Goal: Information Seeking & Learning: Find specific fact

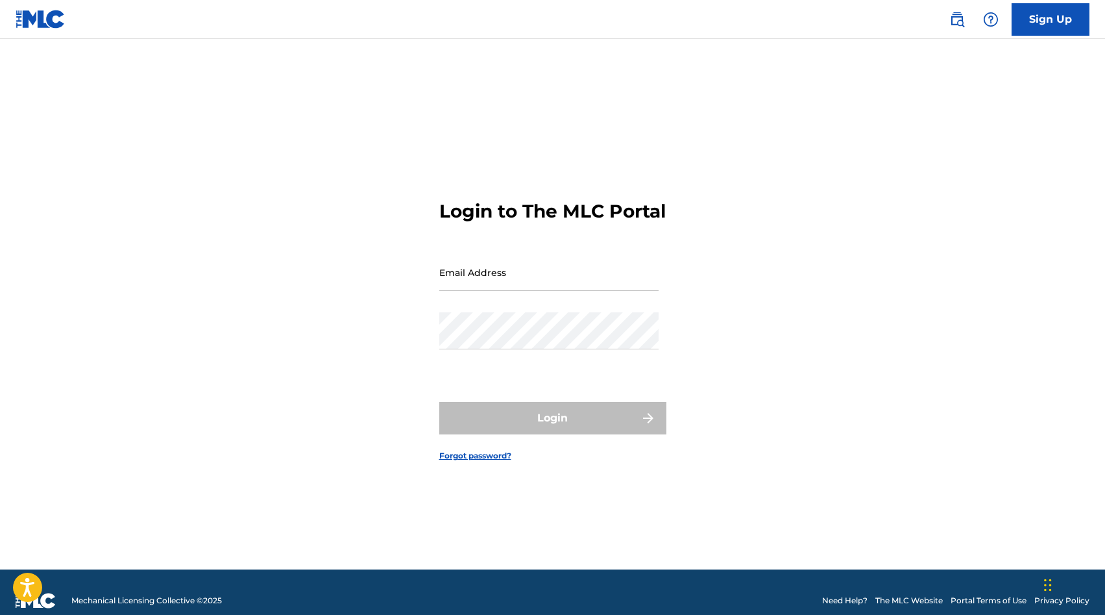
click at [961, 24] on img at bounding box center [958, 20] width 16 height 16
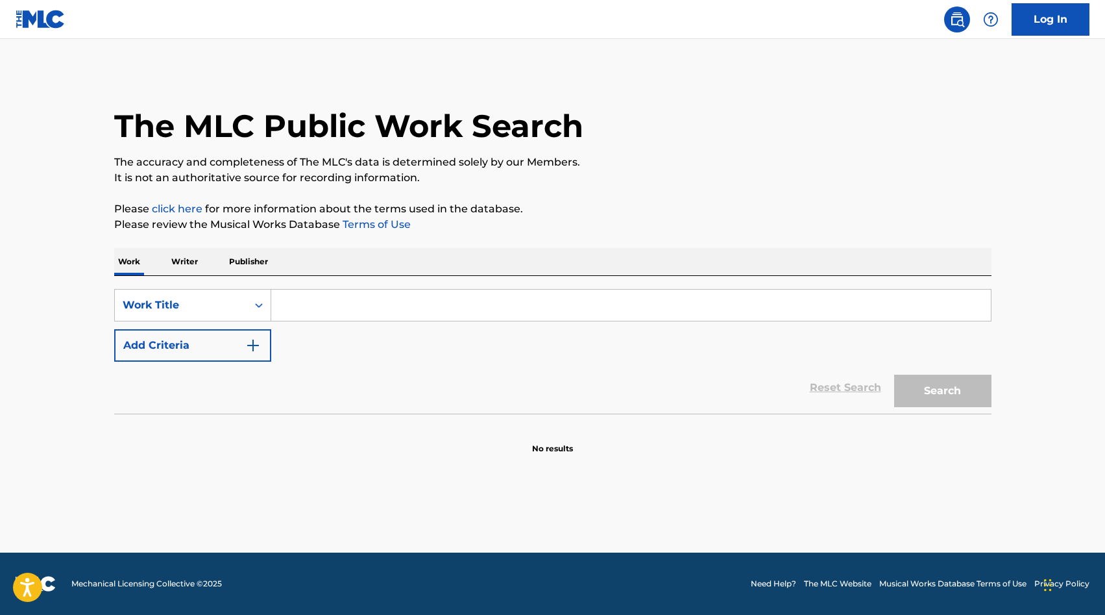
click at [296, 302] on input "Search Form" at bounding box center [631, 305] width 720 height 31
click at [963, 398] on button "Search" at bounding box center [942, 391] width 97 height 32
click at [922, 393] on button "Search" at bounding box center [942, 391] width 97 height 32
click at [399, 316] on input "LOKKEANDO" at bounding box center [631, 305] width 720 height 31
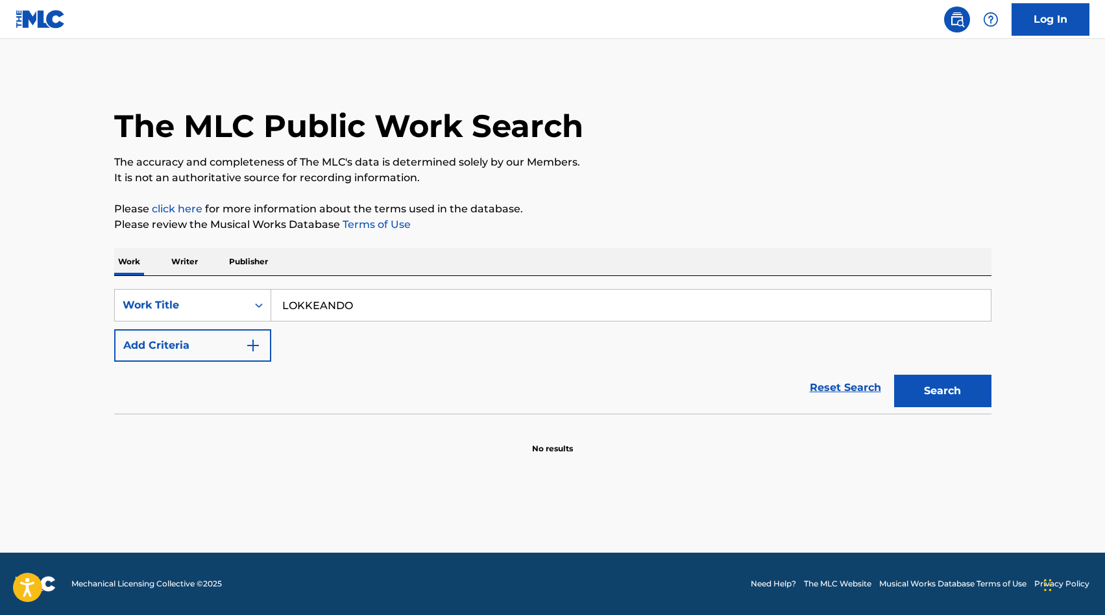
click at [399, 316] on input "LOKKEANDO" at bounding box center [631, 305] width 720 height 31
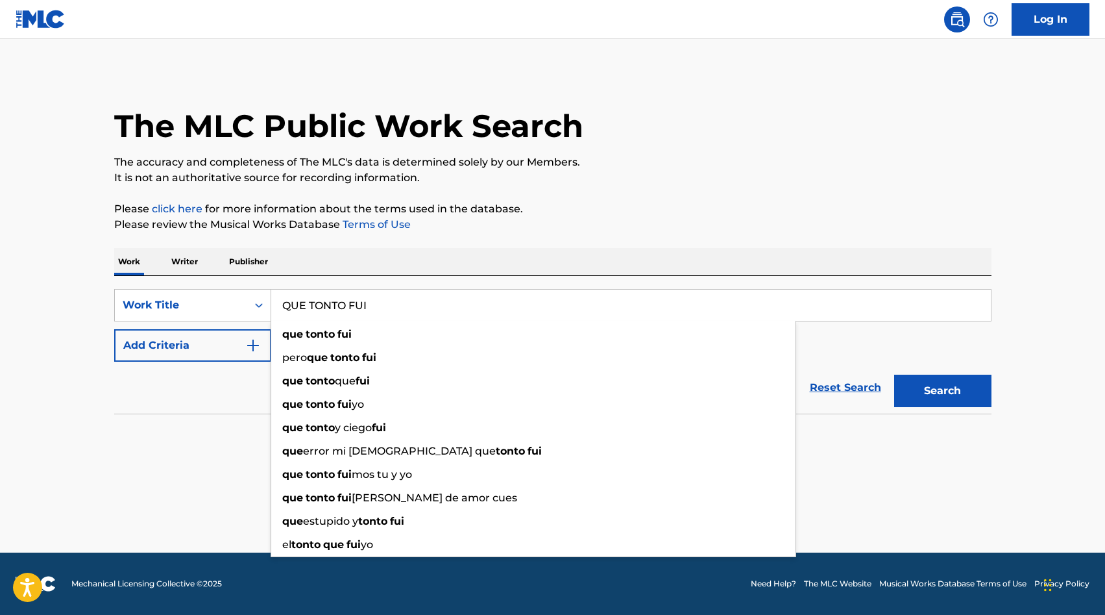
type input "QUE TONTO FUI"
click at [951, 400] on button "Search" at bounding box center [942, 391] width 97 height 32
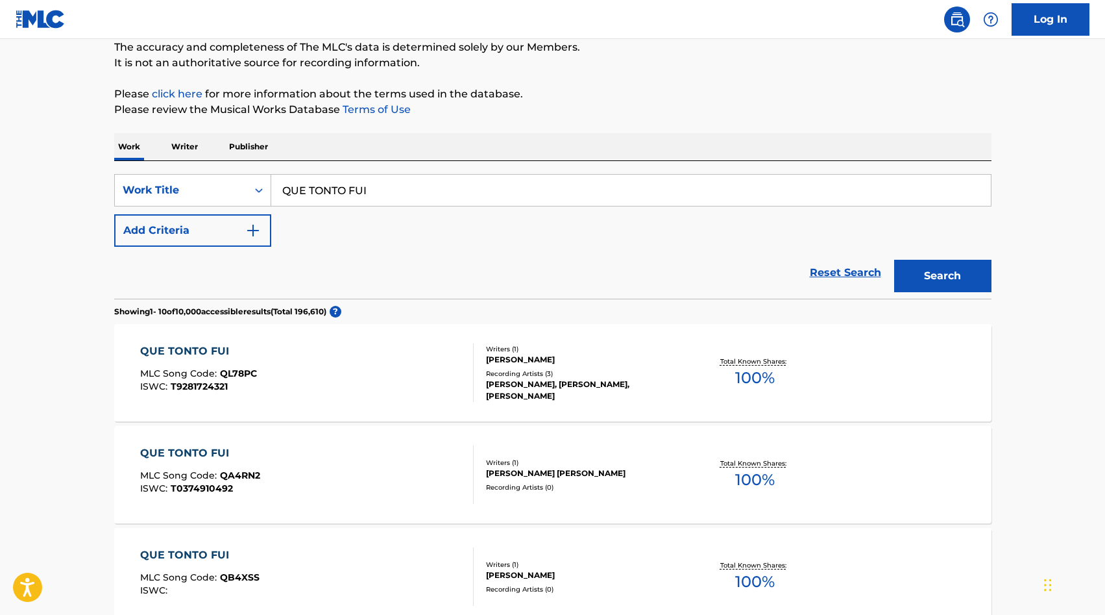
scroll to position [107, 0]
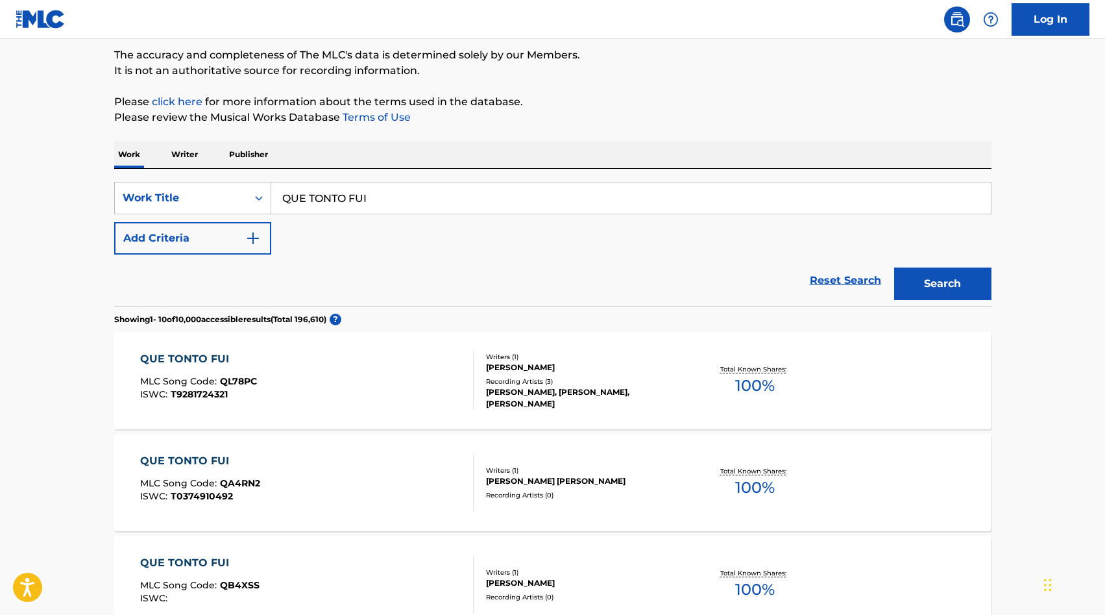
click at [243, 225] on button "Add Criteria" at bounding box center [192, 238] width 157 height 32
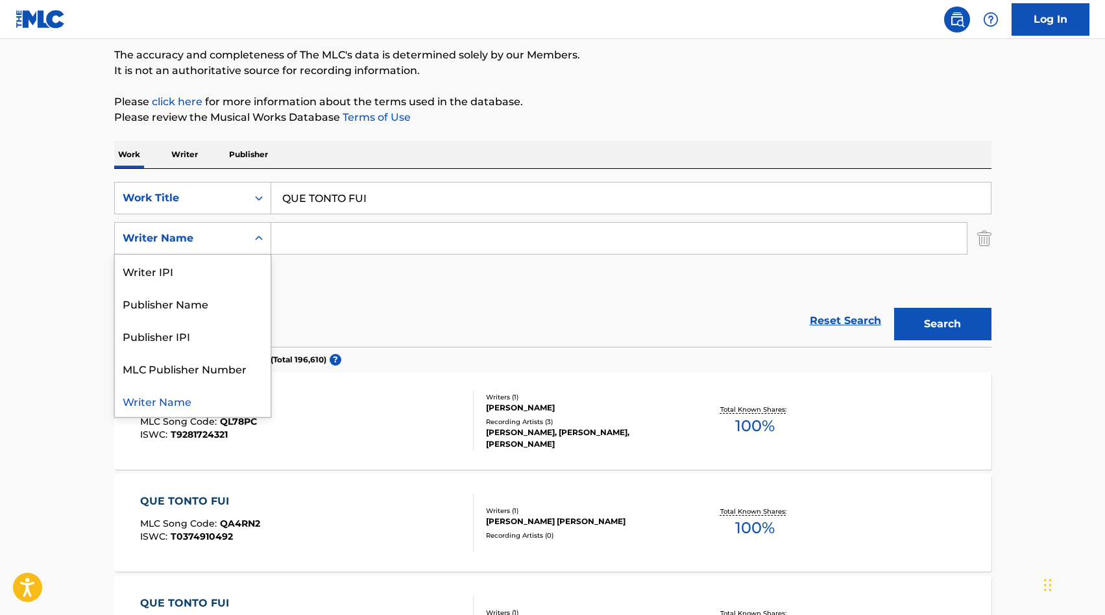
click at [243, 225] on div "Writer Name" at bounding box center [192, 238] width 157 height 32
click at [311, 243] on input "Search Form" at bounding box center [619, 238] width 696 height 31
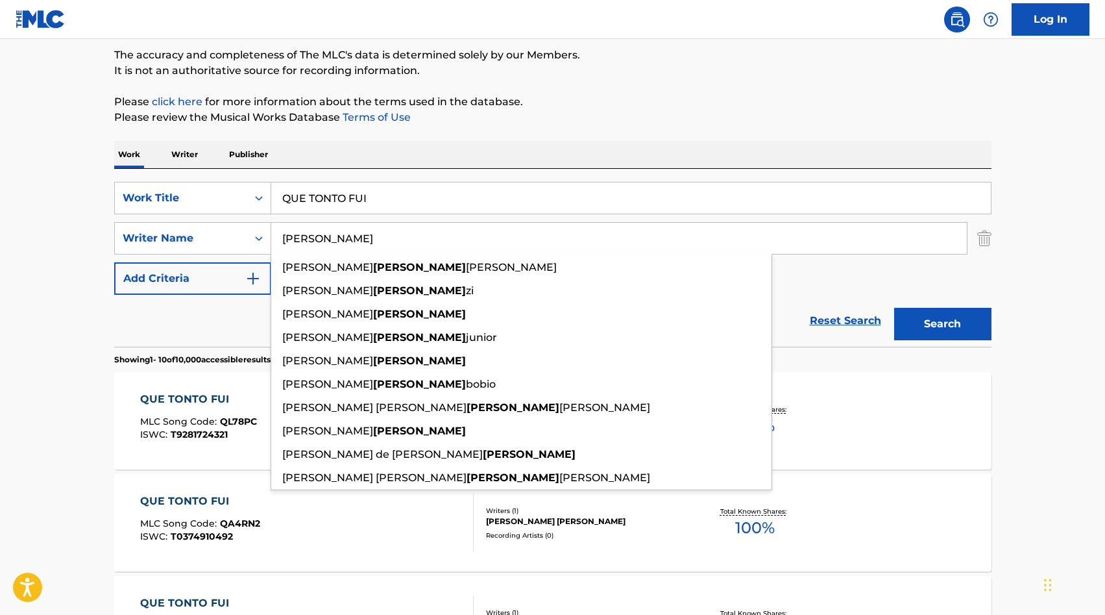
type input "[PERSON_NAME]"
click at [939, 326] on button "Search" at bounding box center [942, 324] width 97 height 32
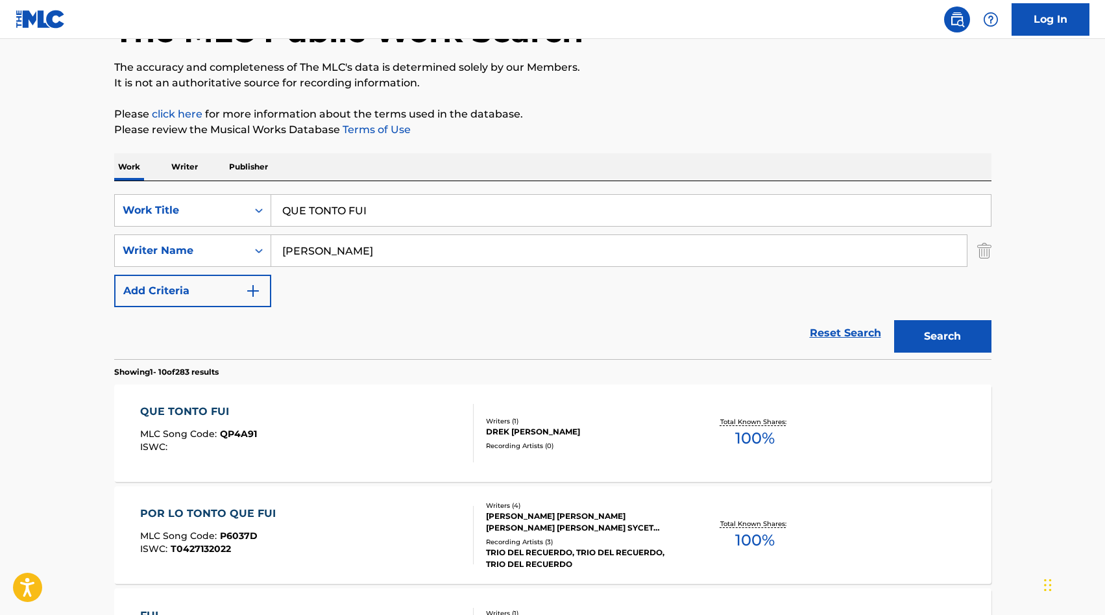
scroll to position [97, 0]
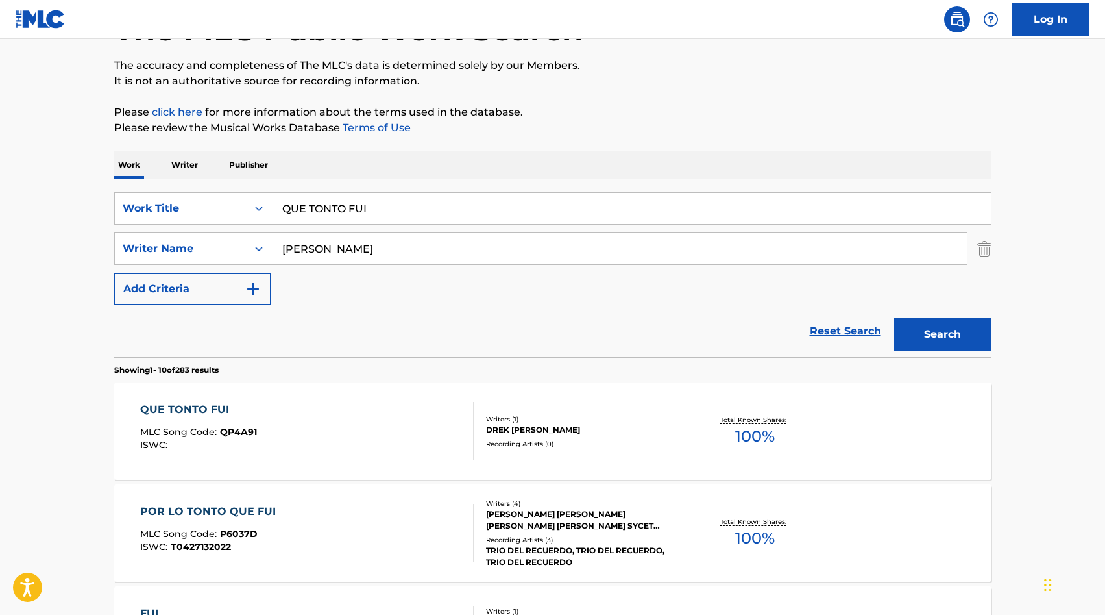
click at [614, 418] on div "Writers ( 1 )" at bounding box center [584, 419] width 196 height 10
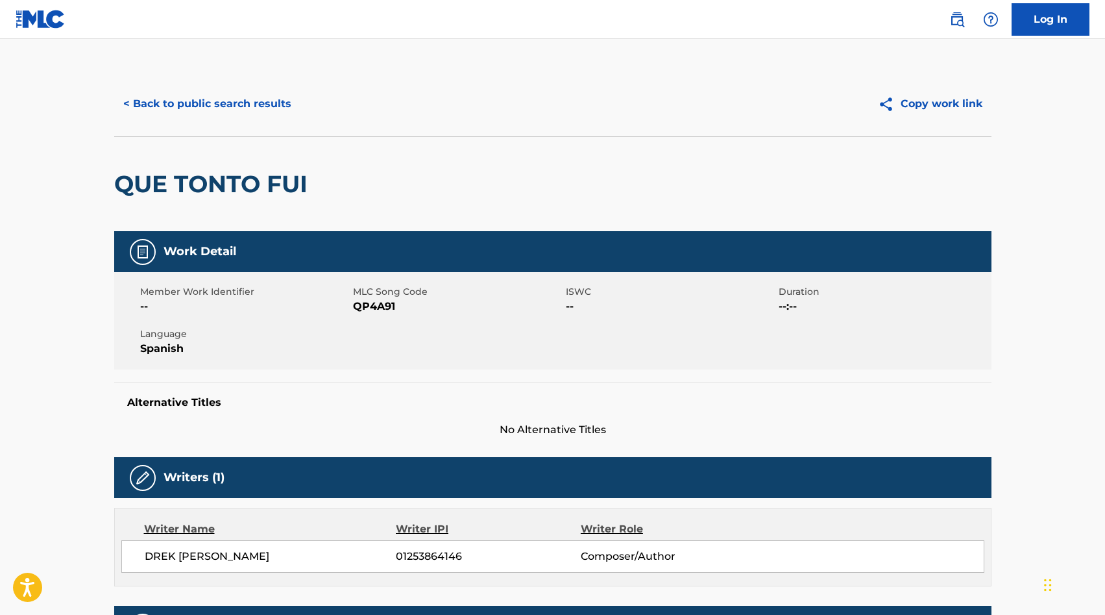
scroll to position [97, 0]
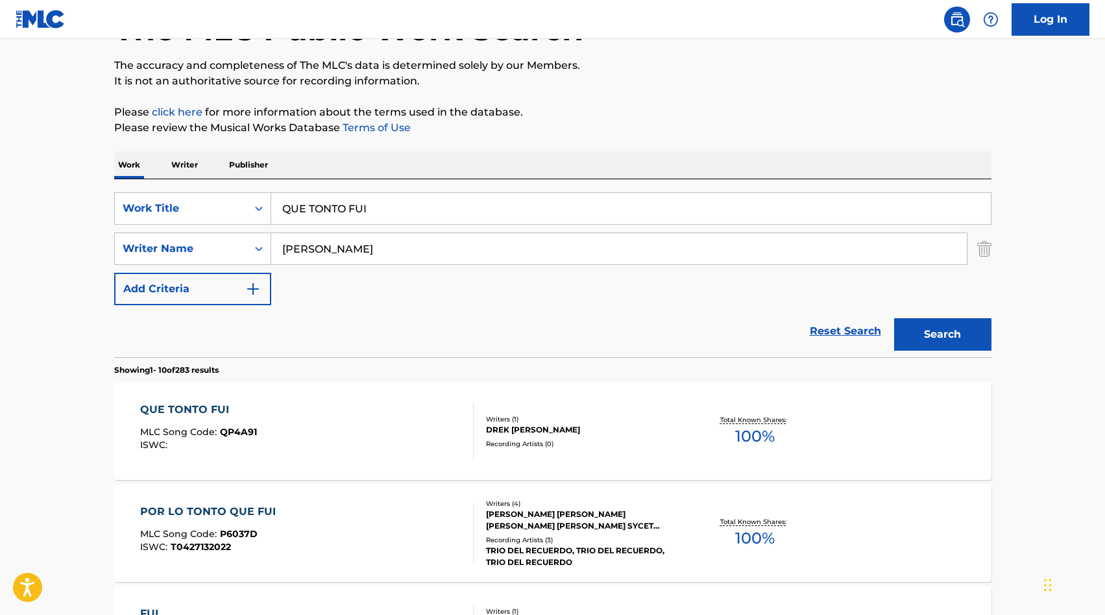
click at [318, 208] on input "QUE TONTO FUI" at bounding box center [631, 208] width 720 height 31
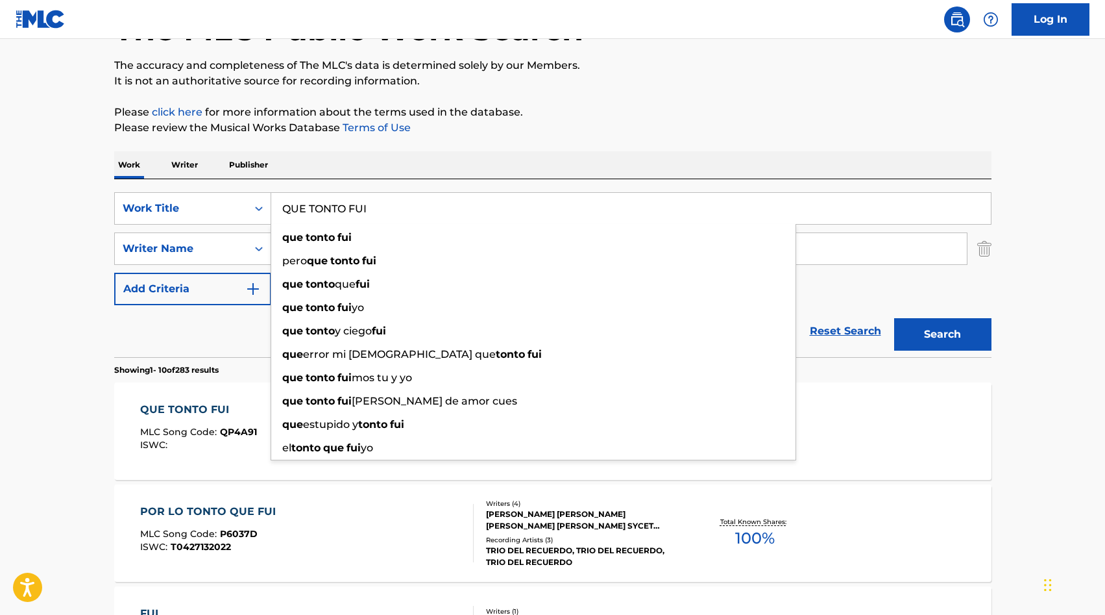
paste input "SI O NO?"
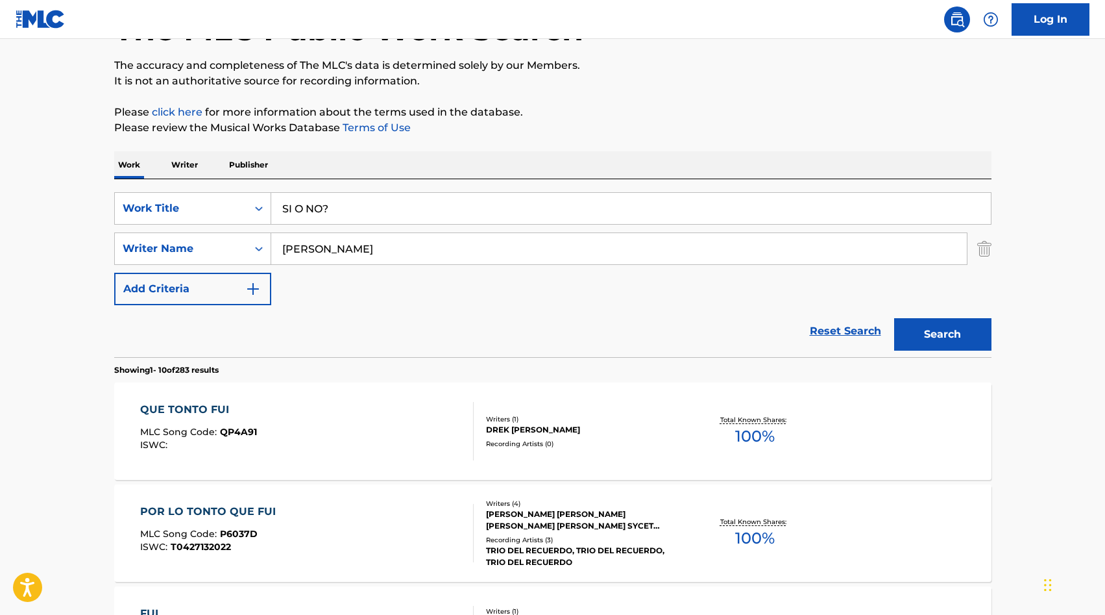
click at [957, 340] on button "Search" at bounding box center [942, 334] width 97 height 32
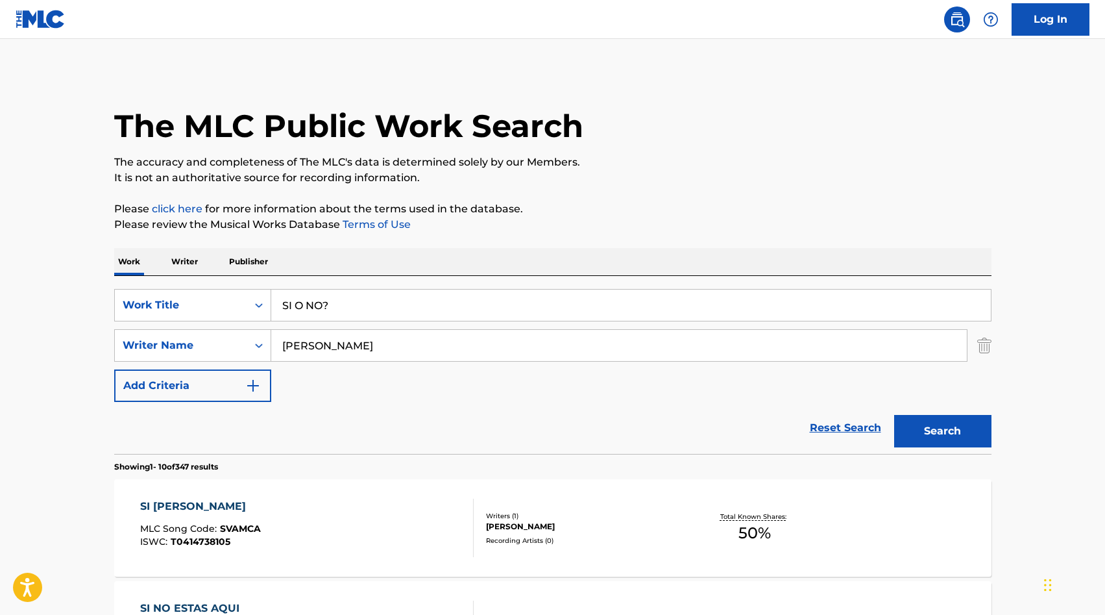
click at [347, 307] on input "SI O NO?" at bounding box center [631, 305] width 720 height 31
click at [894, 415] on button "Search" at bounding box center [942, 431] width 97 height 32
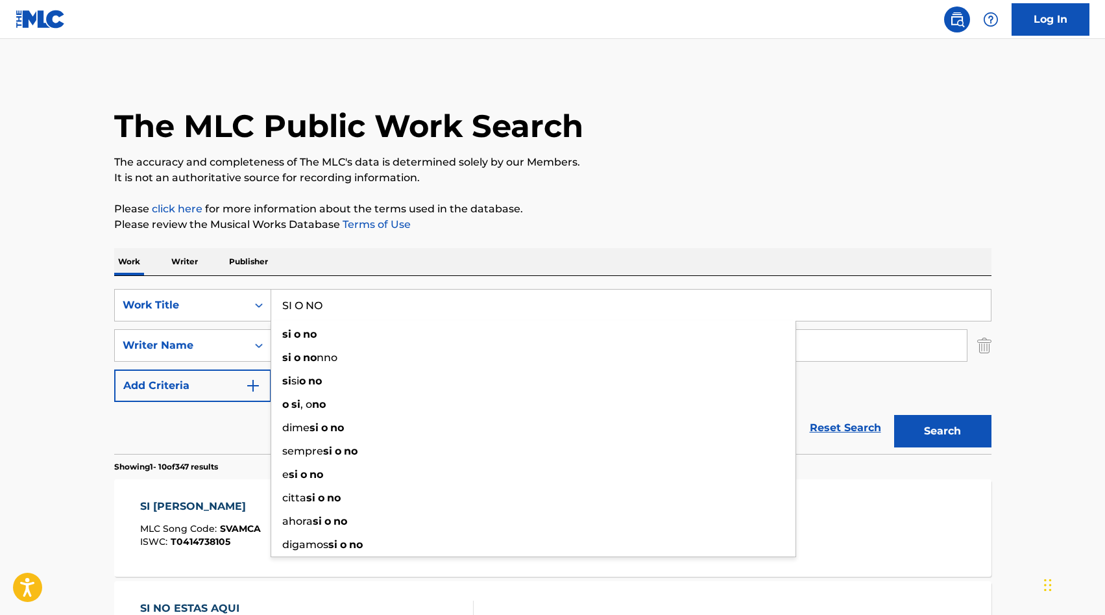
click at [338, 299] on input "SI O NO" at bounding box center [631, 305] width 720 height 31
paste input "TARARARÁ"
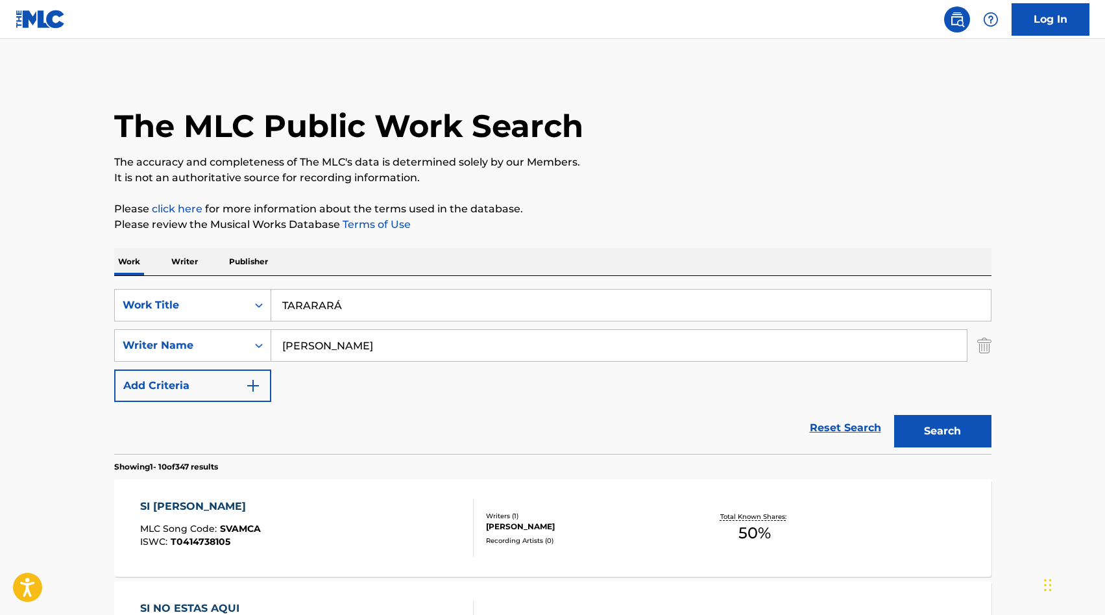
click at [894, 415] on button "Search" at bounding box center [942, 431] width 97 height 32
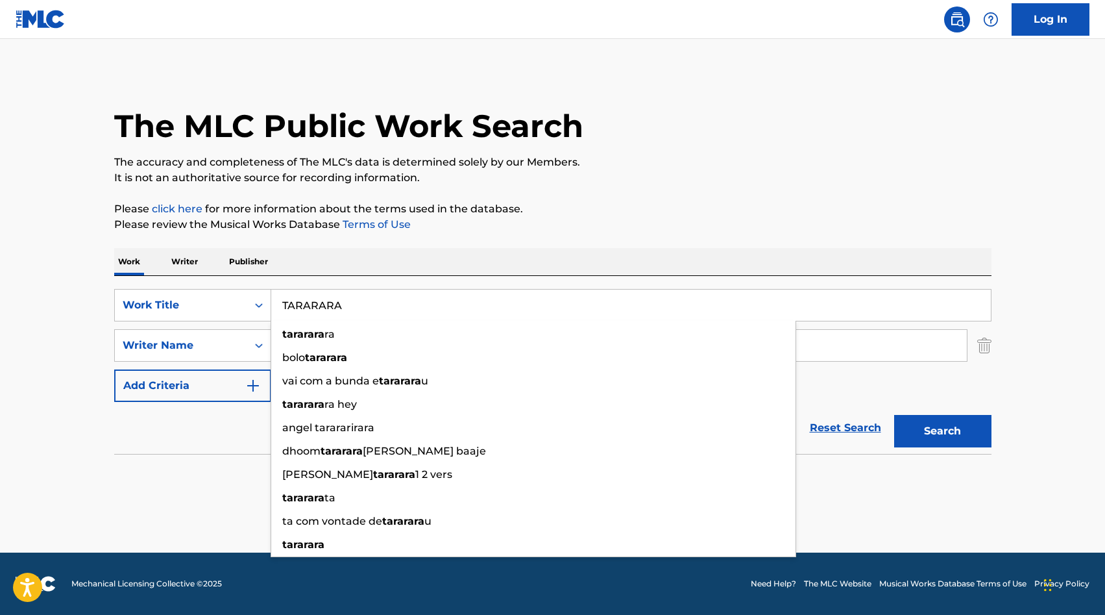
type input "TARARARA"
click at [894, 415] on button "Search" at bounding box center [942, 431] width 97 height 32
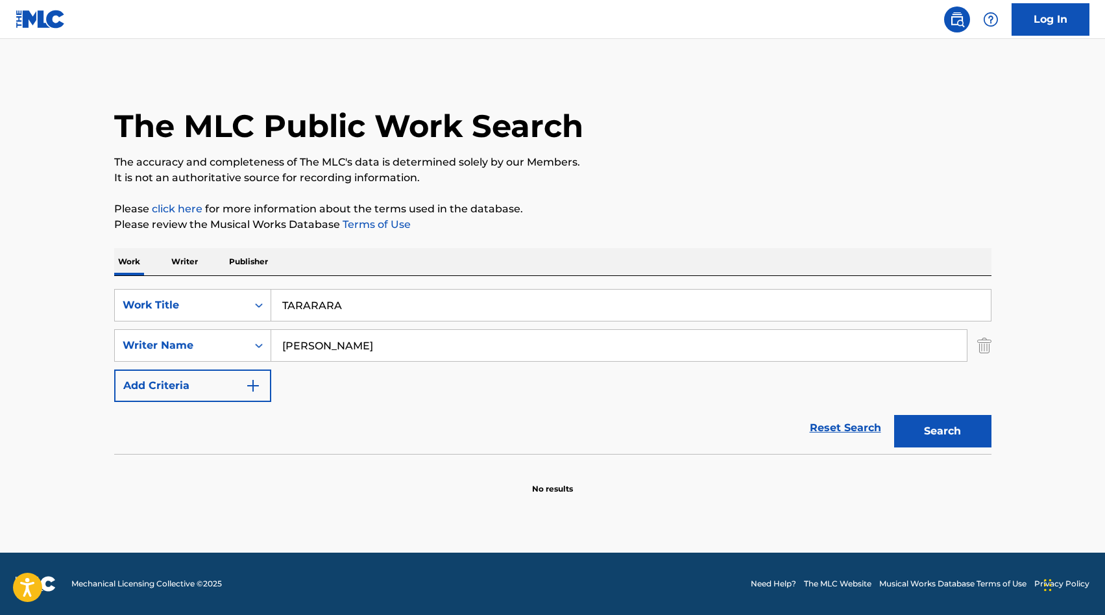
click at [319, 346] on input "[PERSON_NAME]" at bounding box center [619, 345] width 696 height 31
click at [894, 415] on button "Search" at bounding box center [942, 431] width 97 height 32
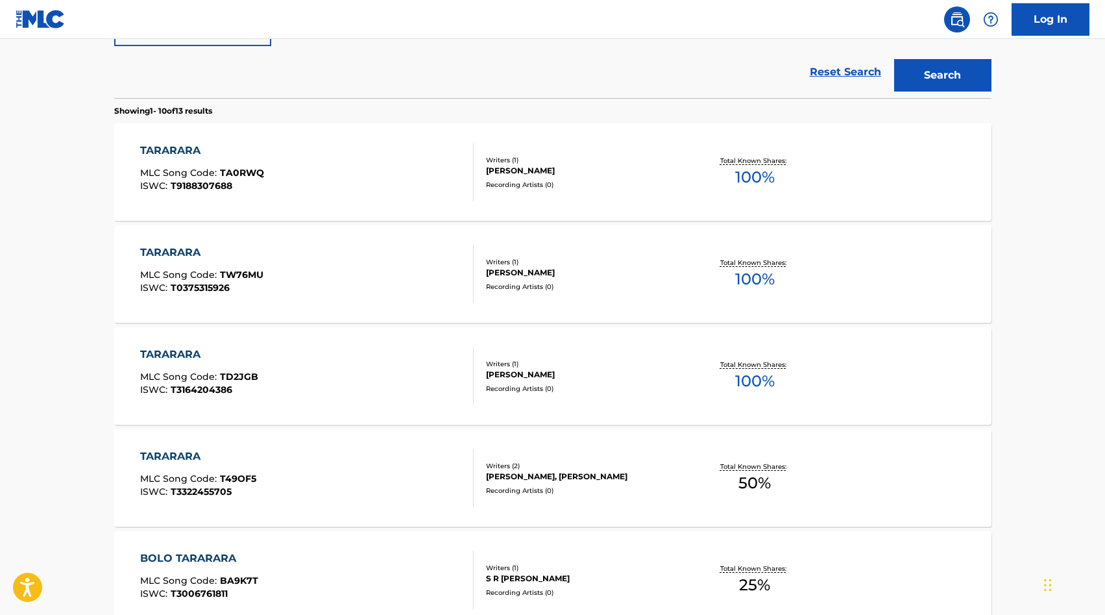
scroll to position [227, 0]
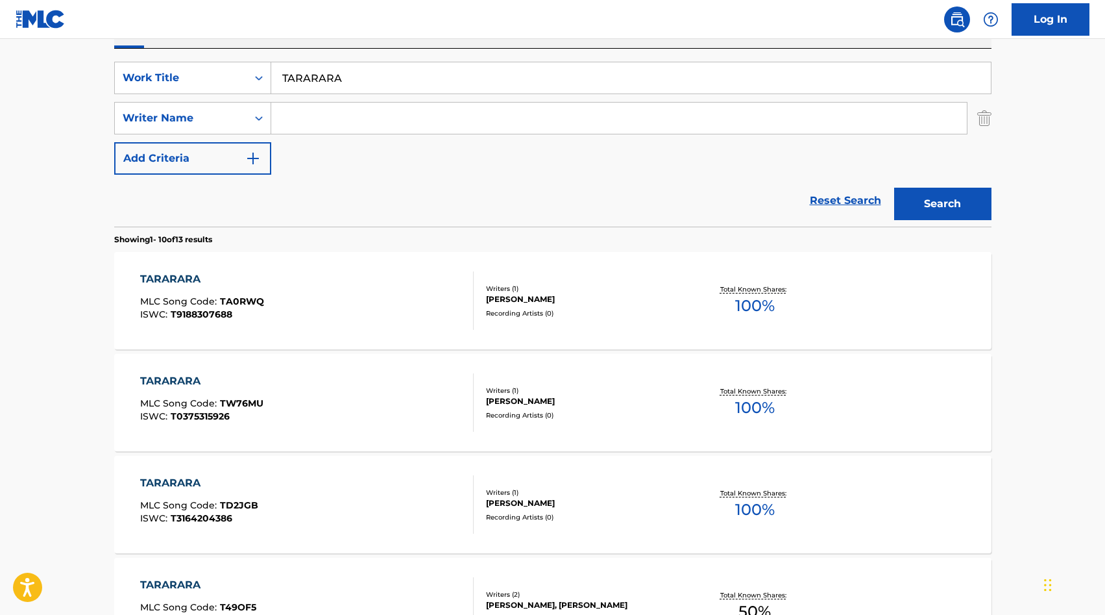
click at [303, 67] on input "TARARARA" at bounding box center [631, 77] width 720 height 31
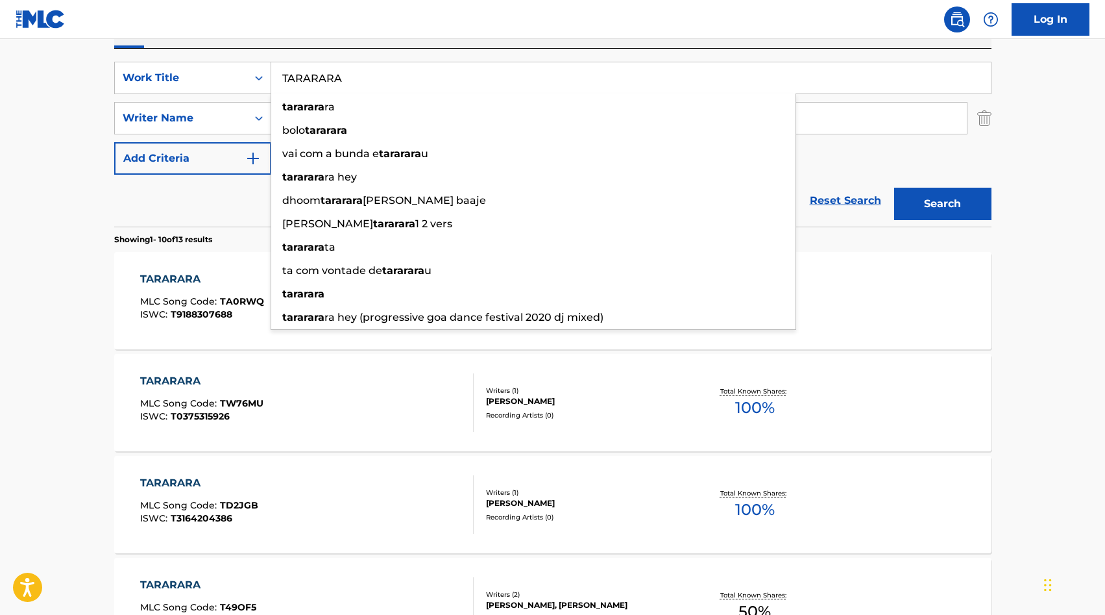
paste input "UNA VUELTA X MIAMI"
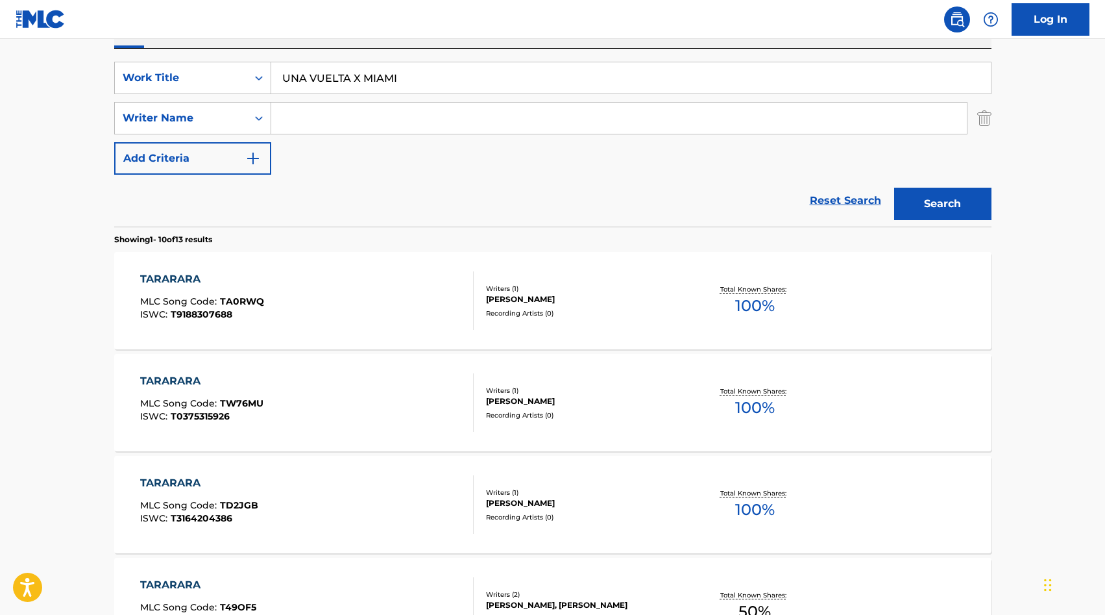
click at [941, 217] on button "Search" at bounding box center [942, 204] width 97 height 32
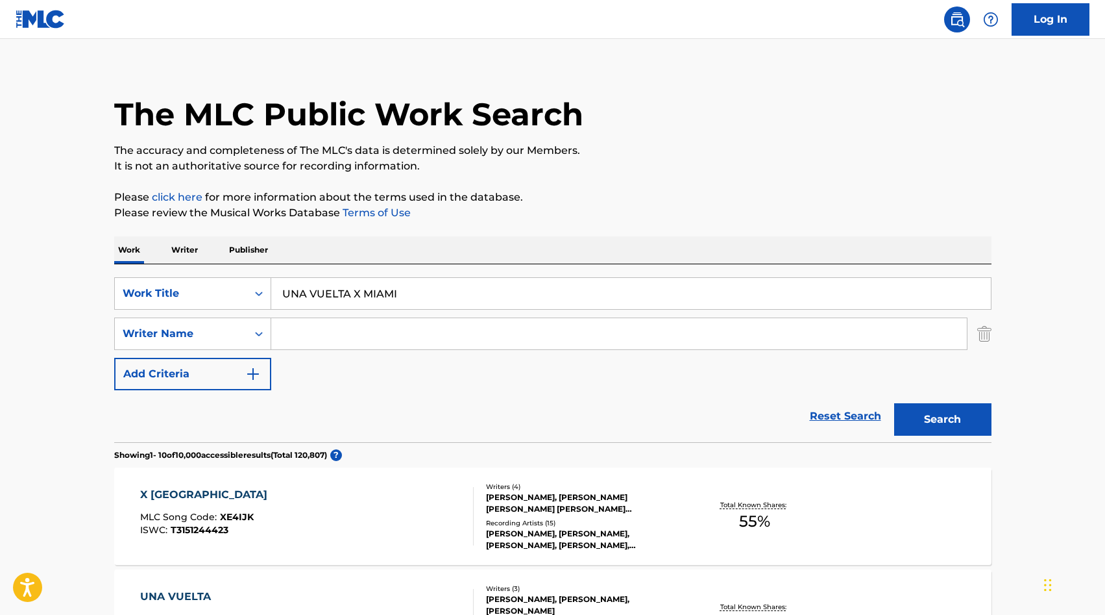
scroll to position [0, 0]
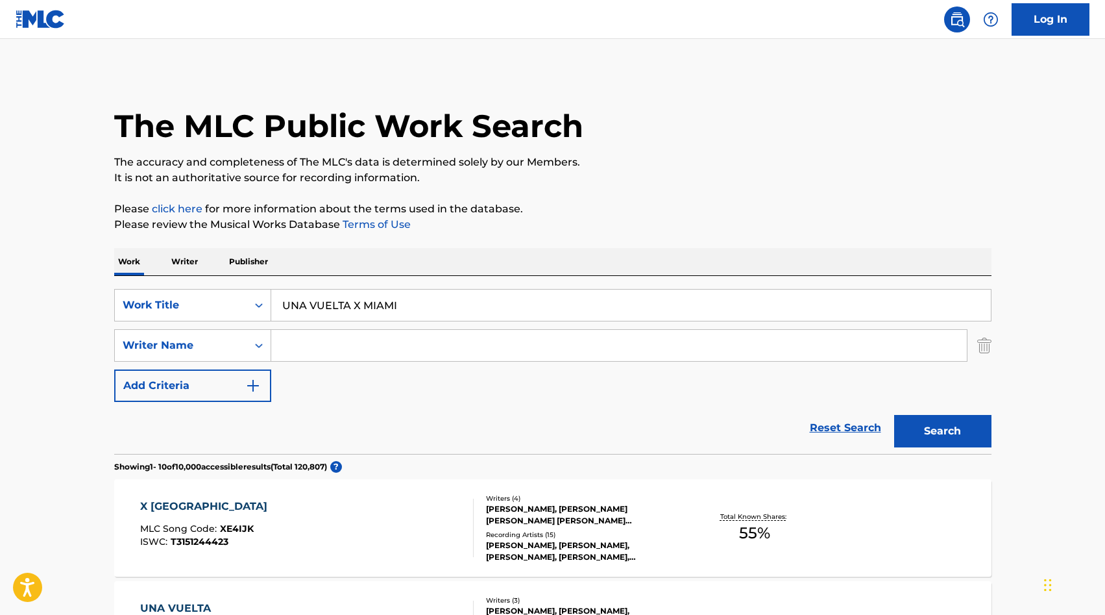
click at [388, 295] on input "UNA VUELTA X MIAMI" at bounding box center [631, 305] width 720 height 31
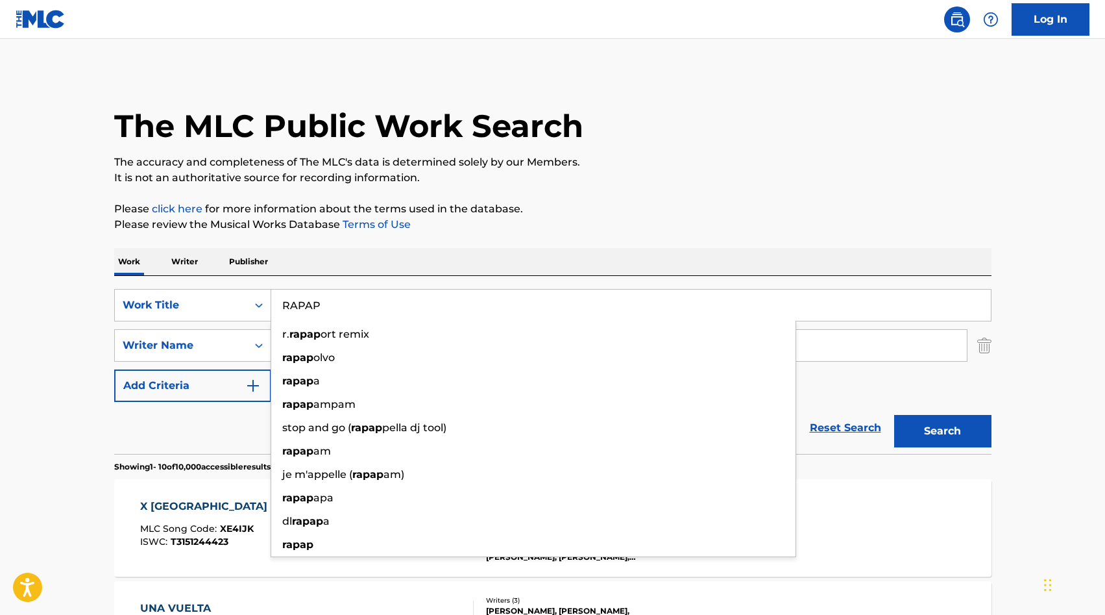
type input "RAPAP"
click at [950, 435] on button "Search" at bounding box center [942, 431] width 97 height 32
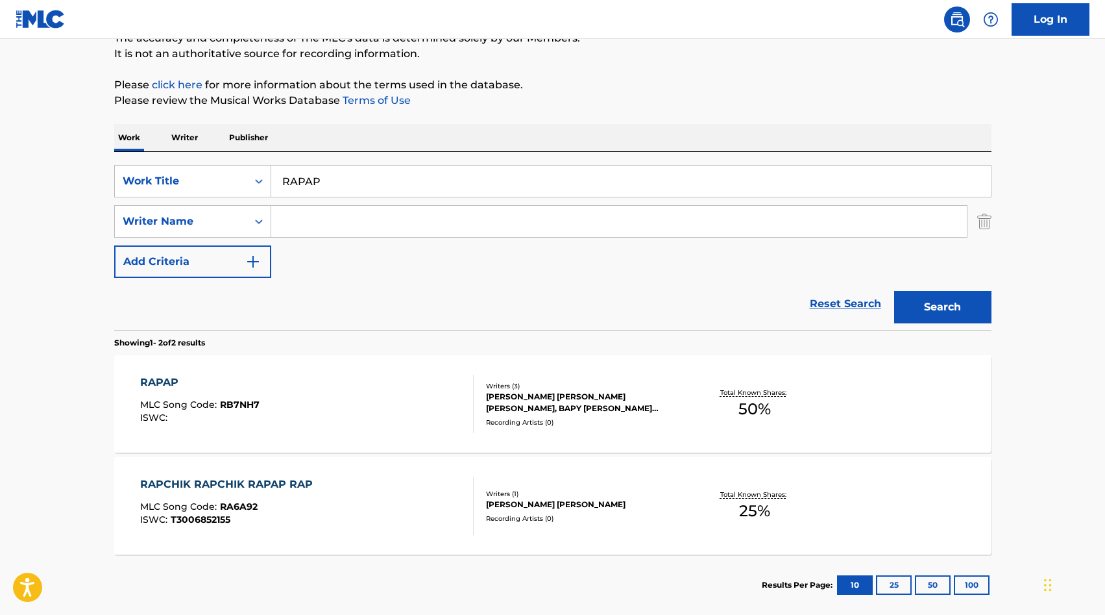
scroll to position [193, 0]
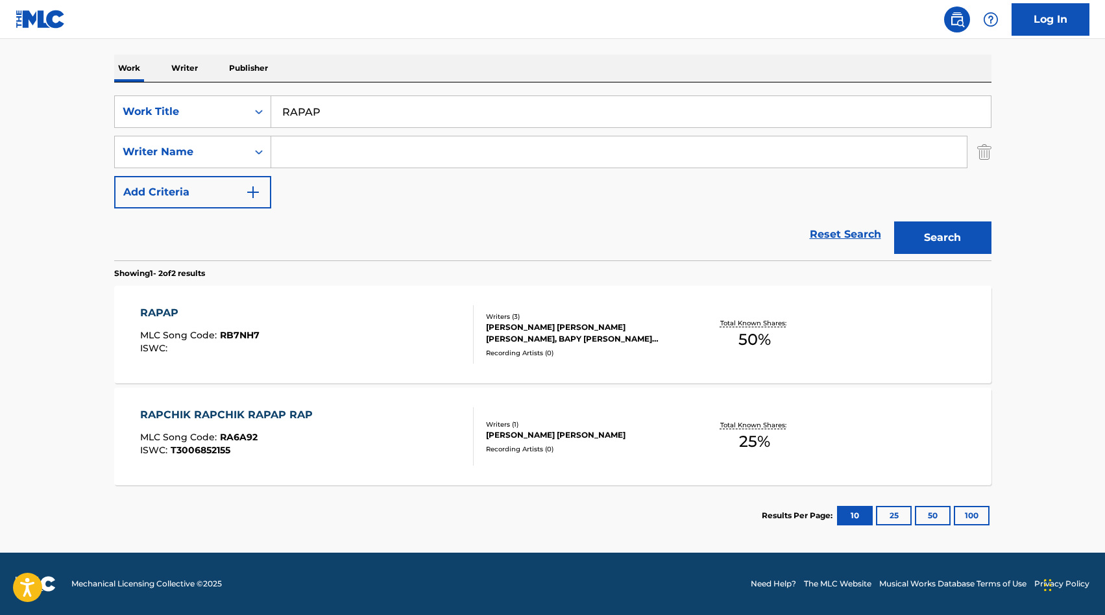
click at [514, 352] on div "Recording Artists ( 0 )" at bounding box center [584, 353] width 196 height 10
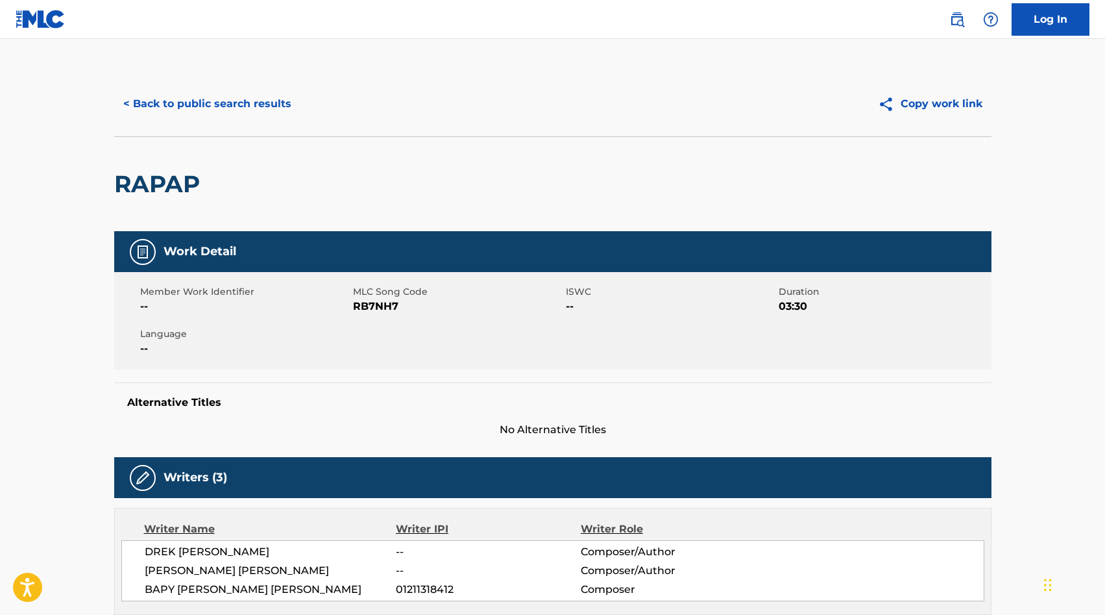
click at [215, 106] on button "< Back to public search results" at bounding box center [207, 104] width 186 height 32
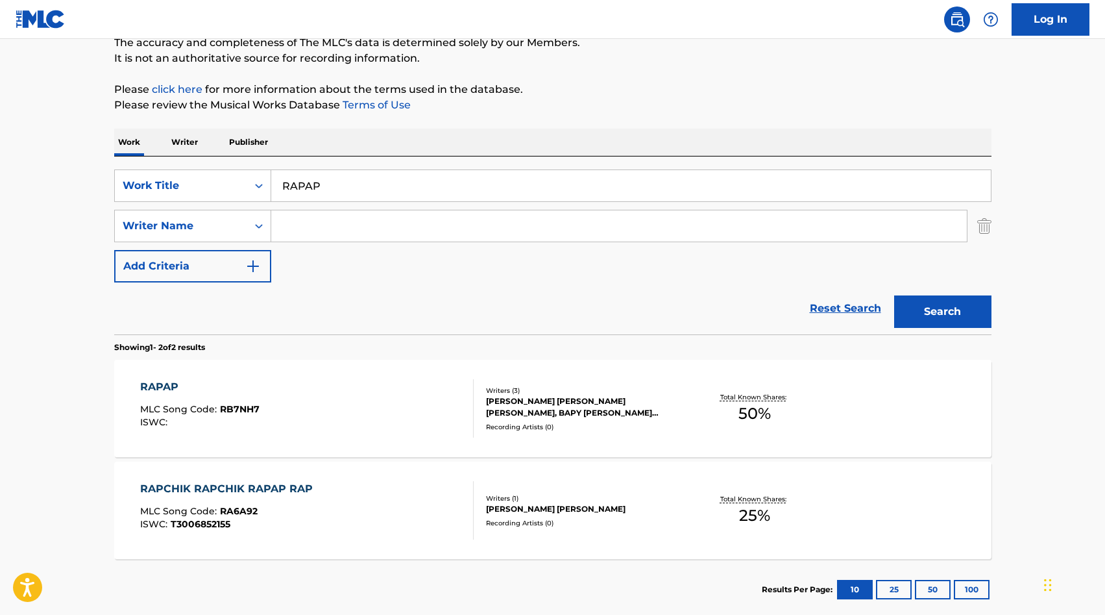
click at [351, 178] on input "RAPAP" at bounding box center [631, 185] width 720 height 31
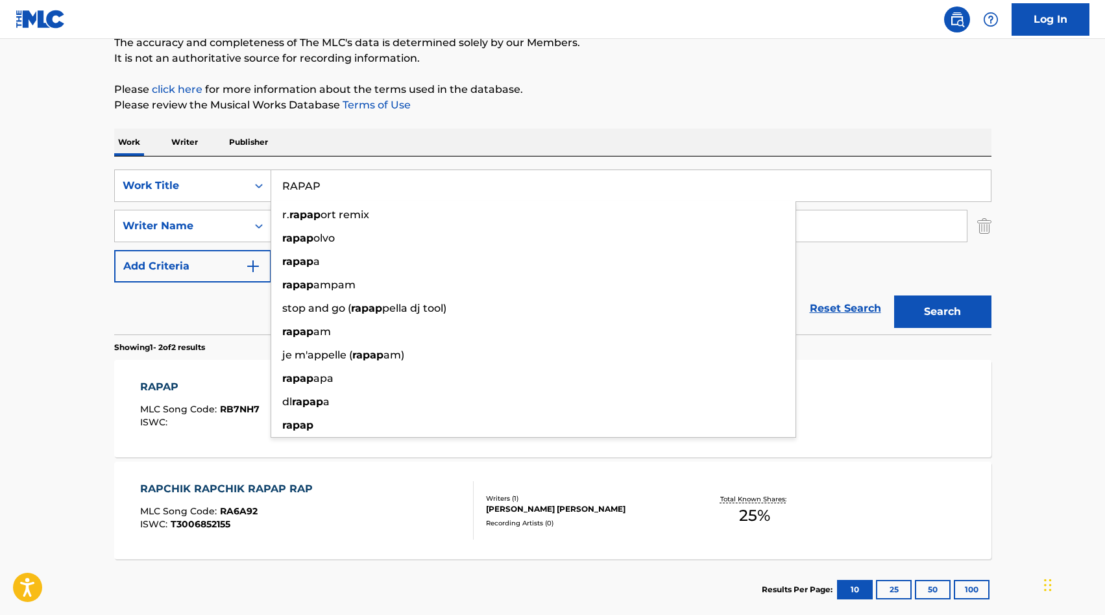
click at [354, 180] on input "RAPAP" at bounding box center [631, 185] width 720 height 31
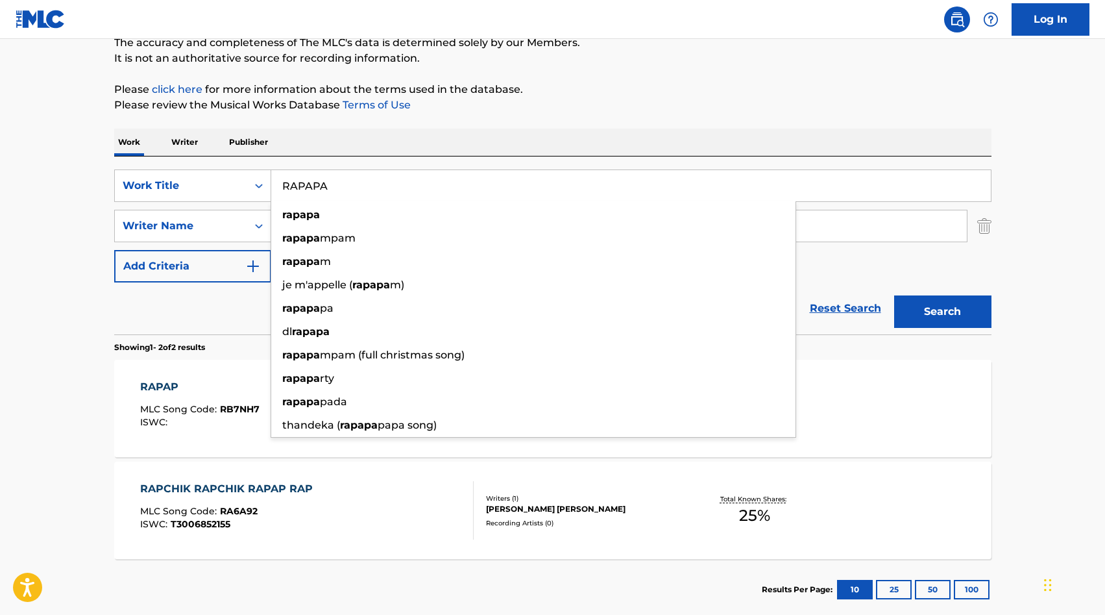
type input "RAPAPA"
click at [0, 205] on main "The MLC Public Work Search The accuracy and completeness of The MLC's data is d…" at bounding box center [552, 273] width 1105 height 707
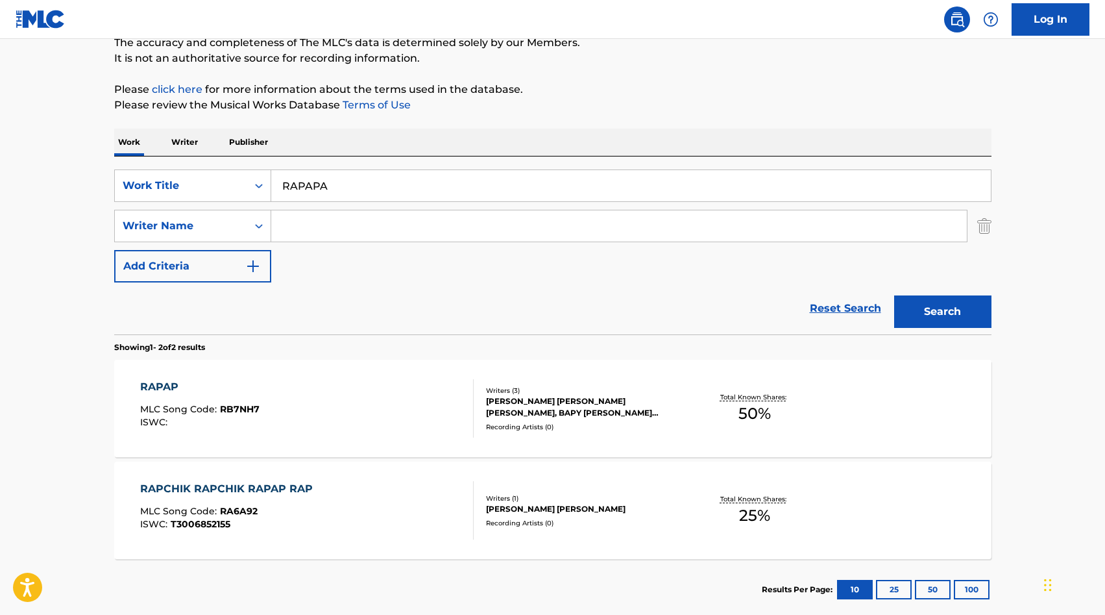
click at [967, 305] on button "Search" at bounding box center [942, 311] width 97 height 32
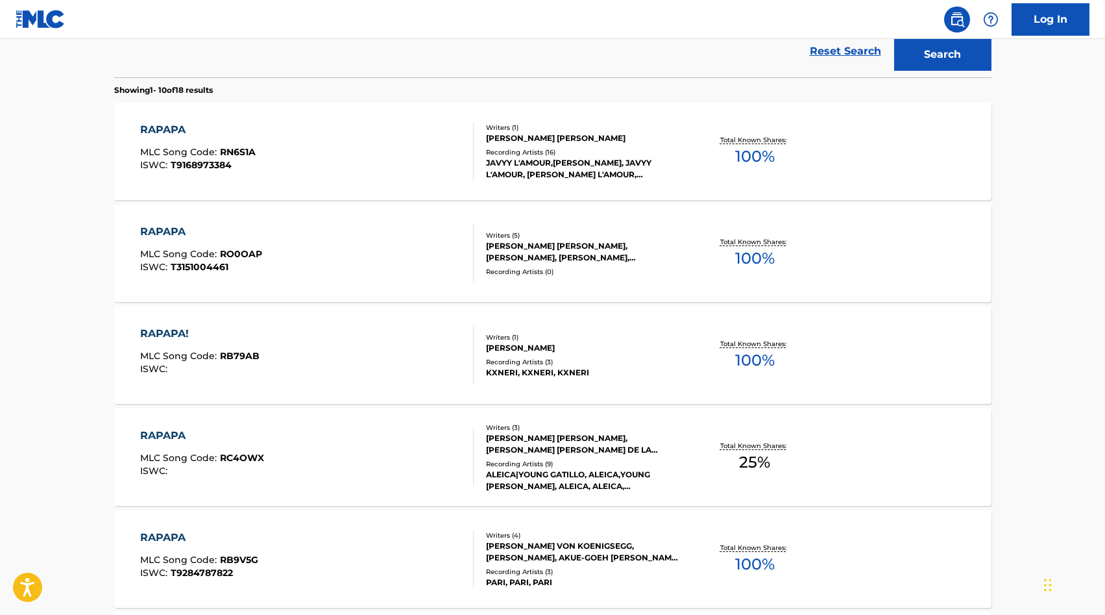
scroll to position [0, 0]
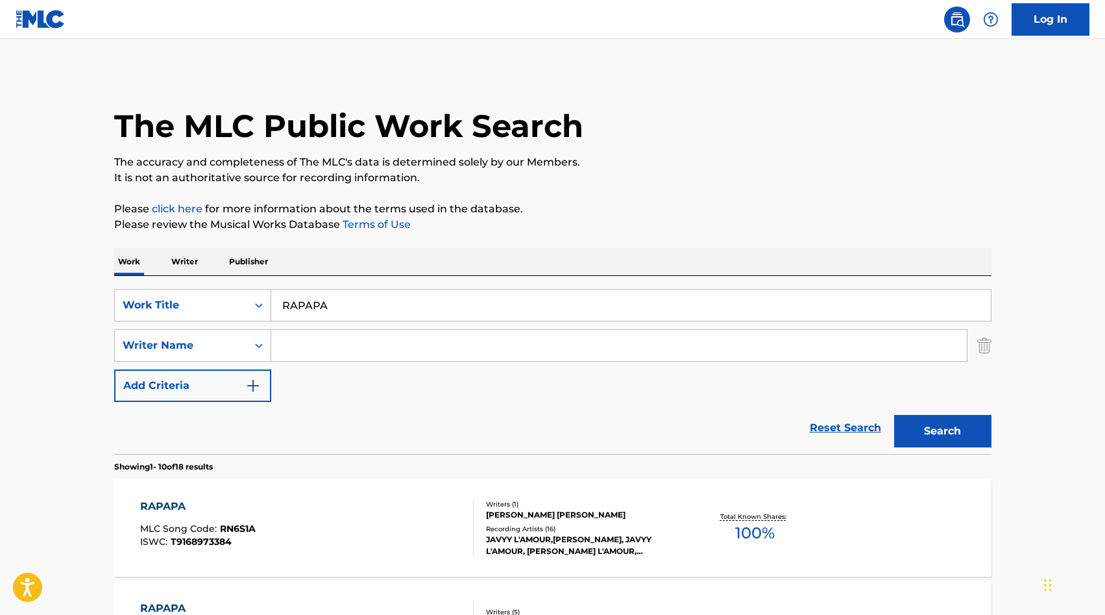
click at [522, 341] on input "Search Form" at bounding box center [619, 345] width 696 height 31
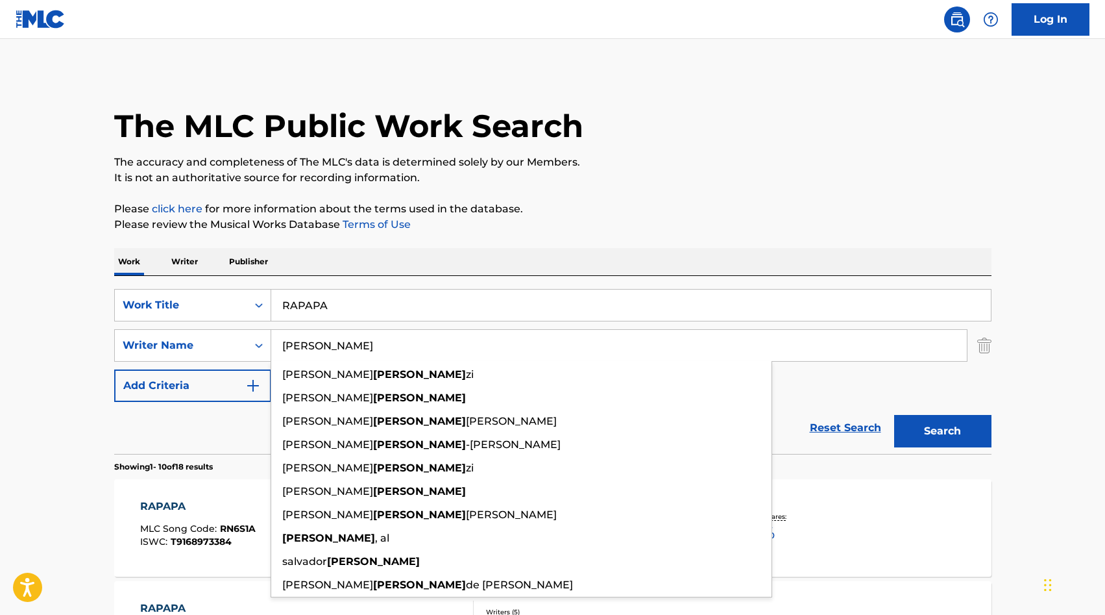
type input "[PERSON_NAME]"
click at [970, 425] on button "Search" at bounding box center [942, 431] width 97 height 32
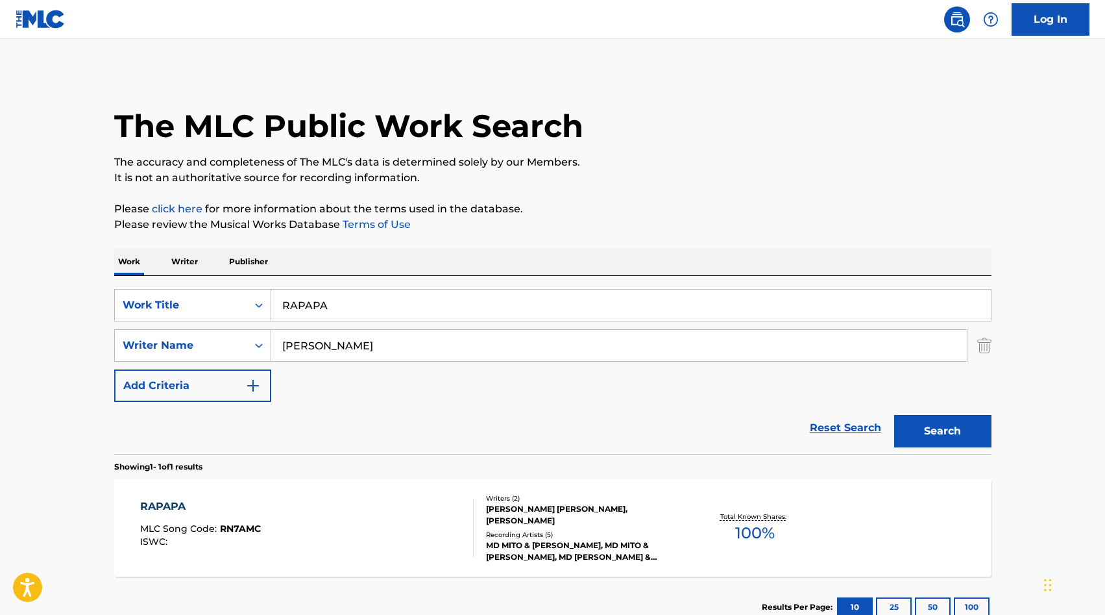
click at [596, 513] on div "[PERSON_NAME] [PERSON_NAME], [PERSON_NAME]" at bounding box center [584, 514] width 196 height 23
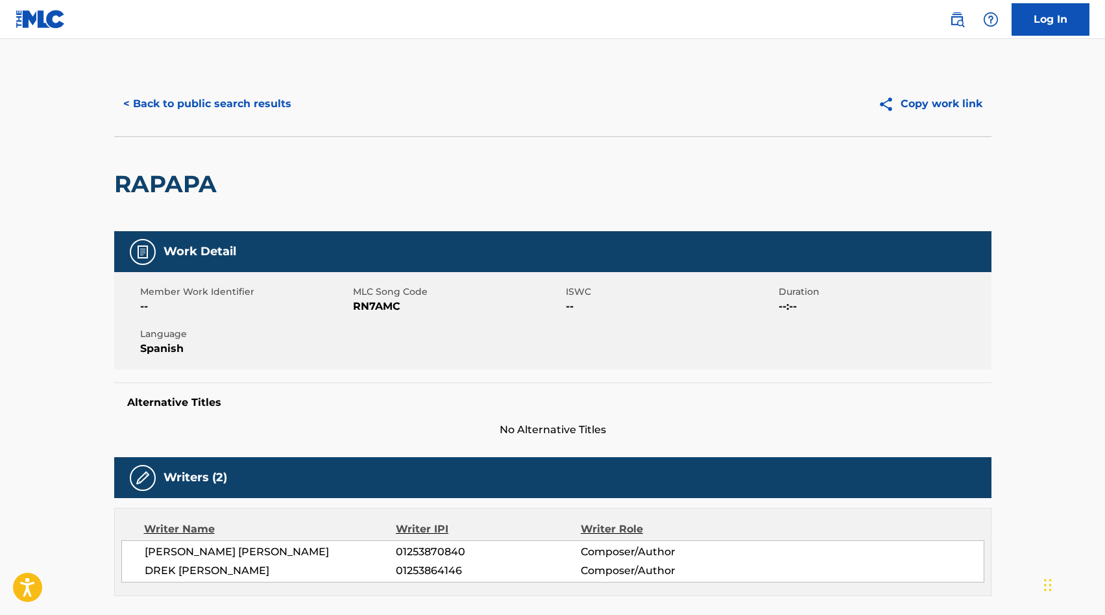
click at [178, 99] on button "< Back to public search results" at bounding box center [207, 104] width 186 height 32
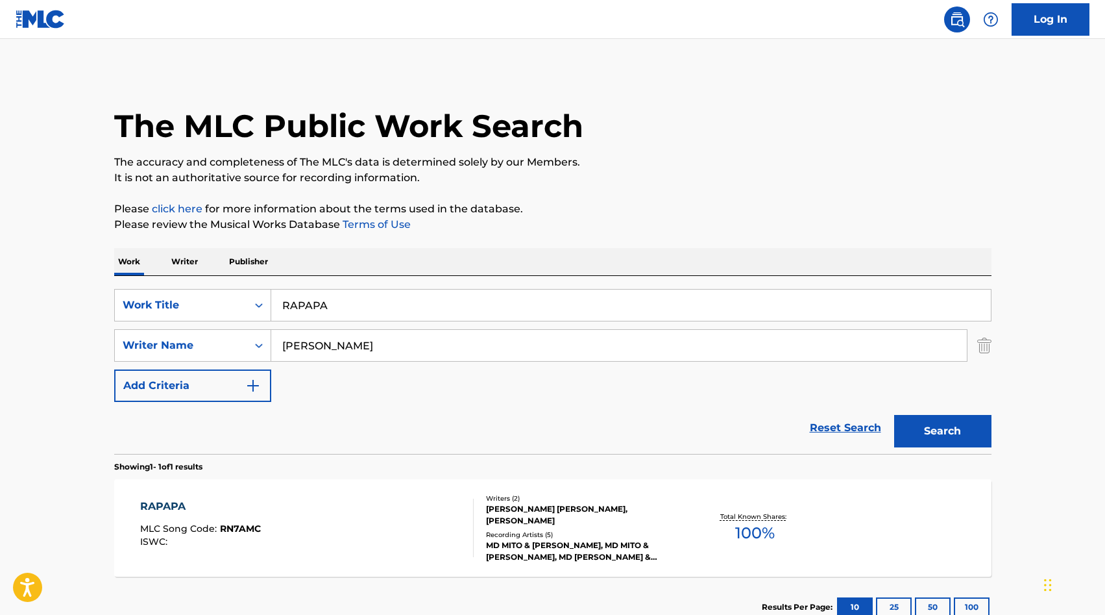
click at [389, 314] on input "RAPAPA" at bounding box center [631, 305] width 720 height 31
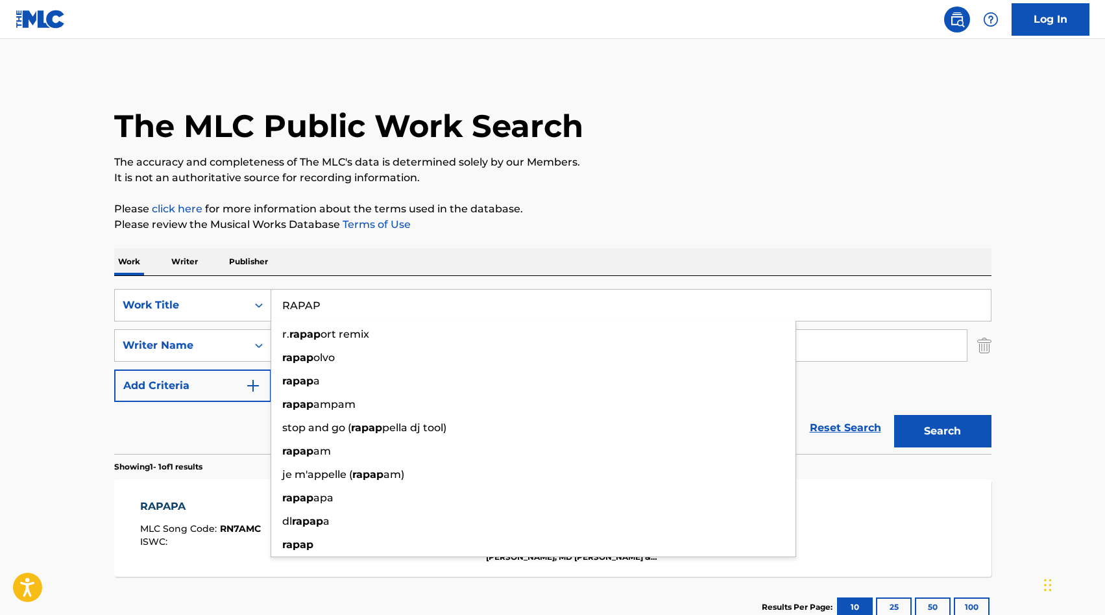
type input "RAPAP"
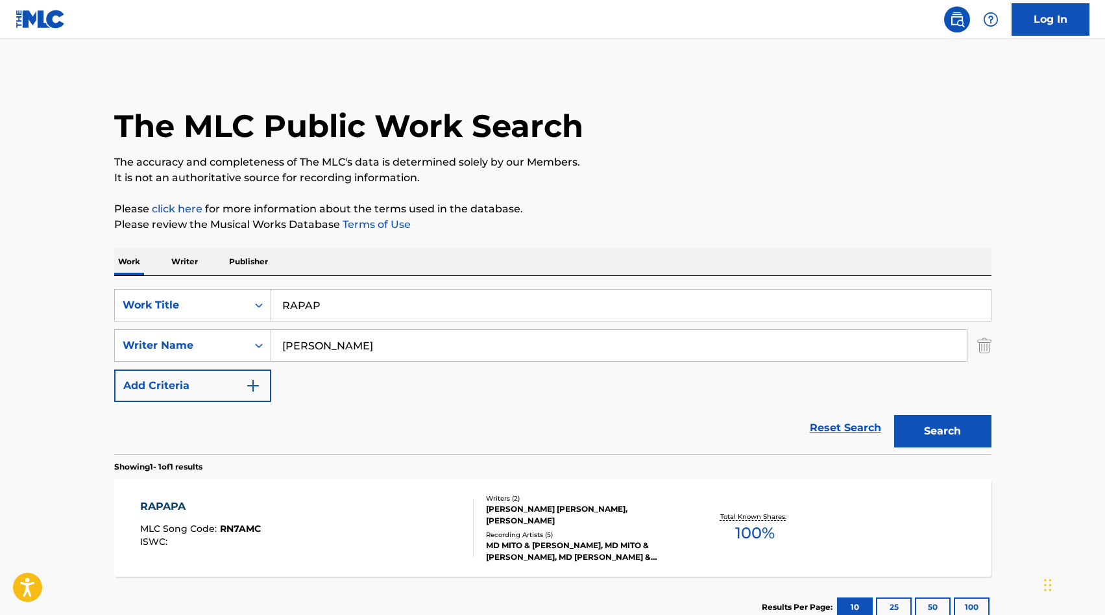
click at [919, 419] on button "Search" at bounding box center [942, 431] width 97 height 32
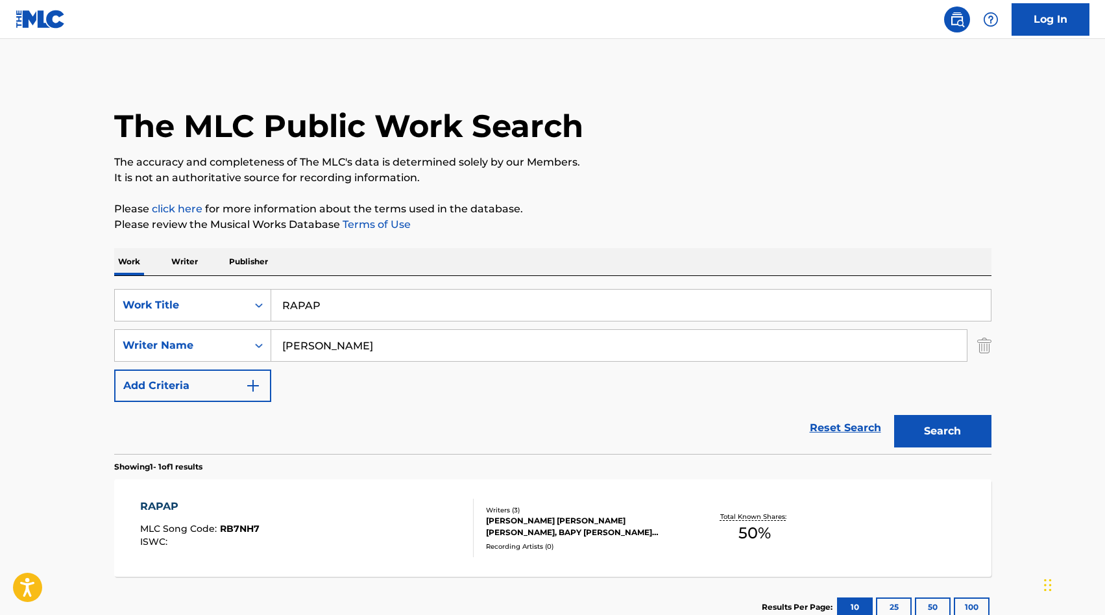
click at [519, 527] on div "[PERSON_NAME] [PERSON_NAME] [PERSON_NAME], BAPY [PERSON_NAME] [PERSON_NAME]" at bounding box center [584, 526] width 196 height 23
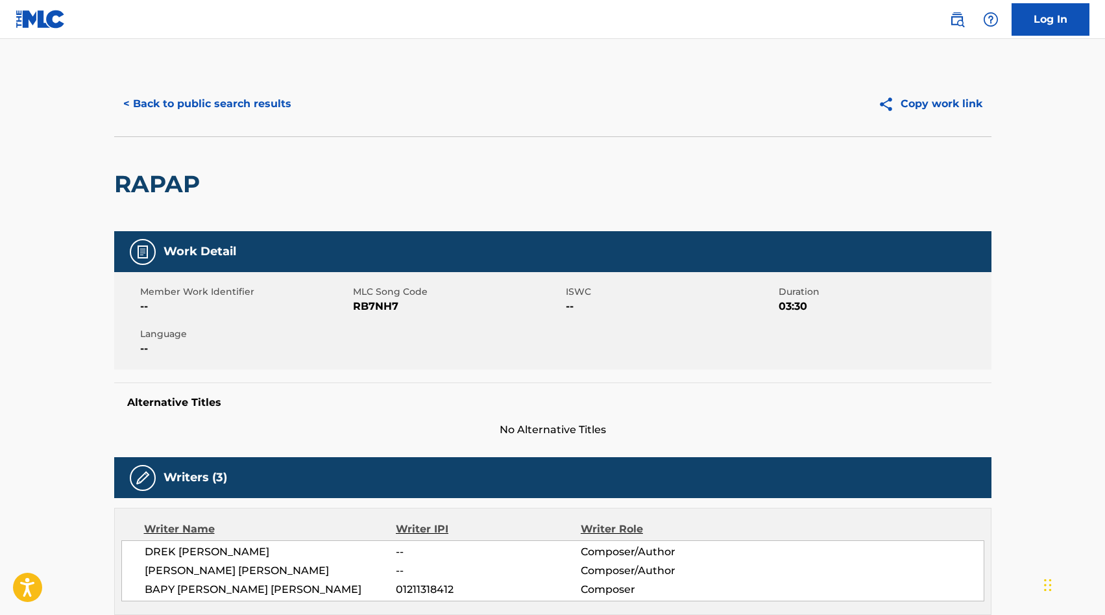
click at [225, 95] on button "< Back to public search results" at bounding box center [207, 104] width 186 height 32
